Goal: Check status

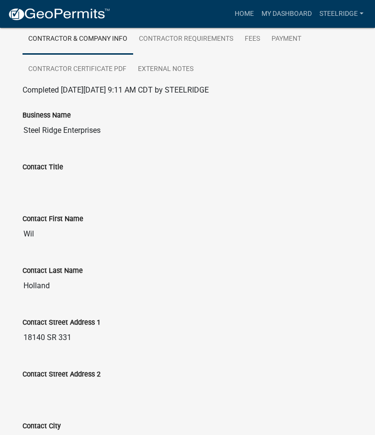
scroll to position [31, 0]
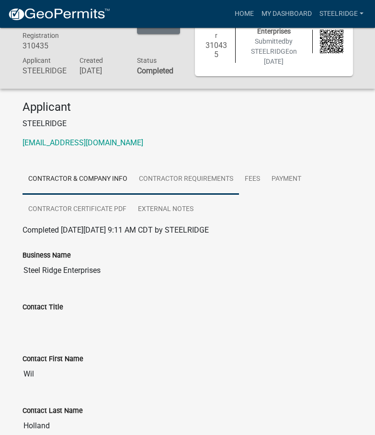
click at [151, 186] on link "Contractor Requirements" at bounding box center [186, 179] width 106 height 31
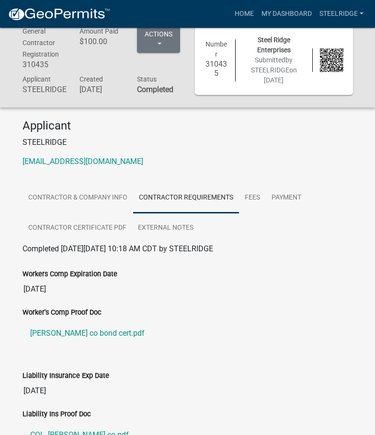
scroll to position [0, 0]
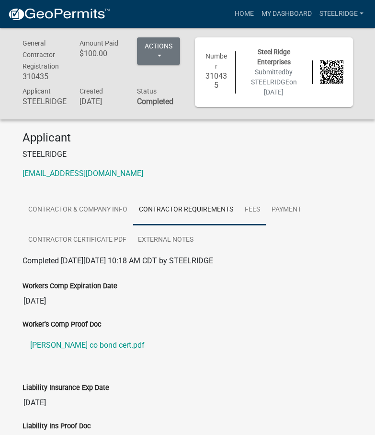
click at [256, 218] on link "Fees" at bounding box center [252, 210] width 27 height 31
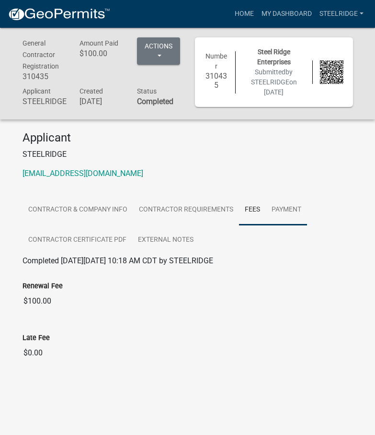
click at [290, 218] on link "Payment" at bounding box center [286, 210] width 41 height 31
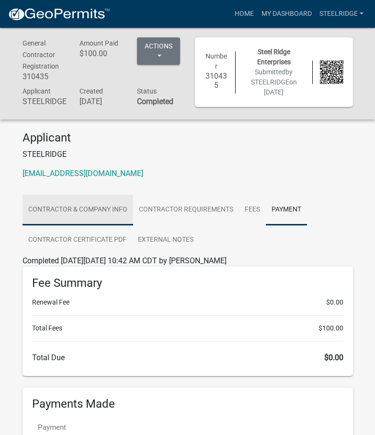
click at [76, 218] on link "Contractor & Company Info" at bounding box center [78, 210] width 111 height 31
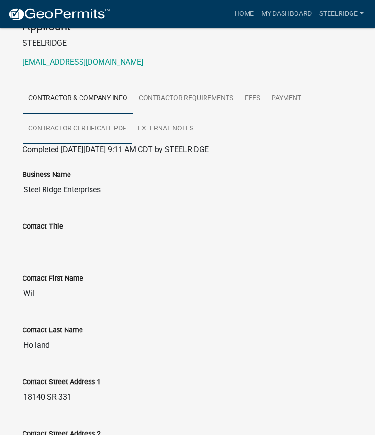
scroll to position [79, 0]
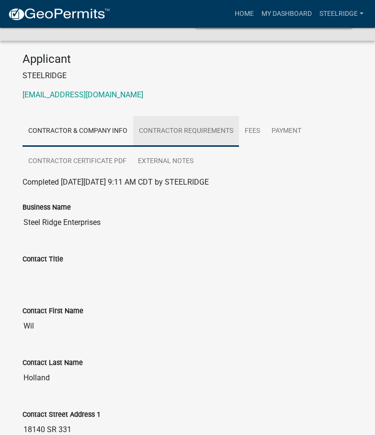
click at [156, 141] on link "Contractor Requirements" at bounding box center [186, 131] width 106 height 31
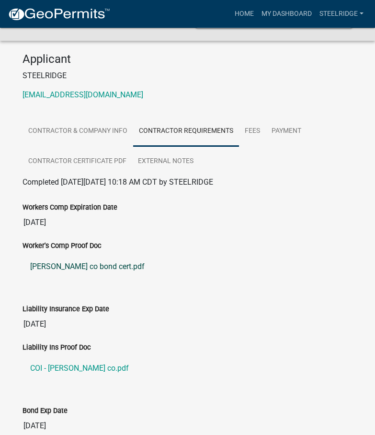
click at [68, 275] on link "[PERSON_NAME] co bond cert.pdf" at bounding box center [188, 266] width 331 height 23
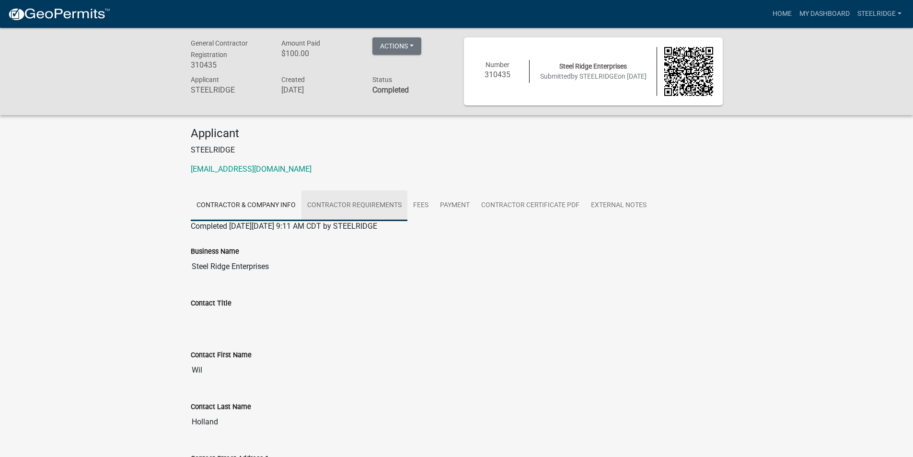
click at [359, 205] on link "Contractor Requirements" at bounding box center [355, 205] width 106 height 31
